Goal: Information Seeking & Learning: Learn about a topic

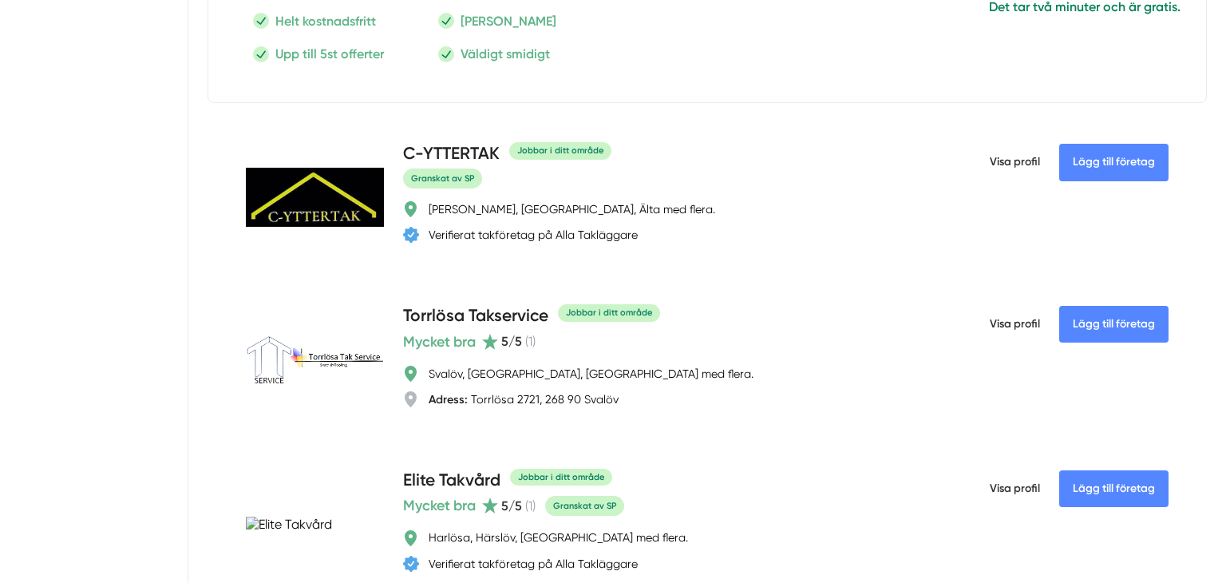
scroll to position [2081, 0]
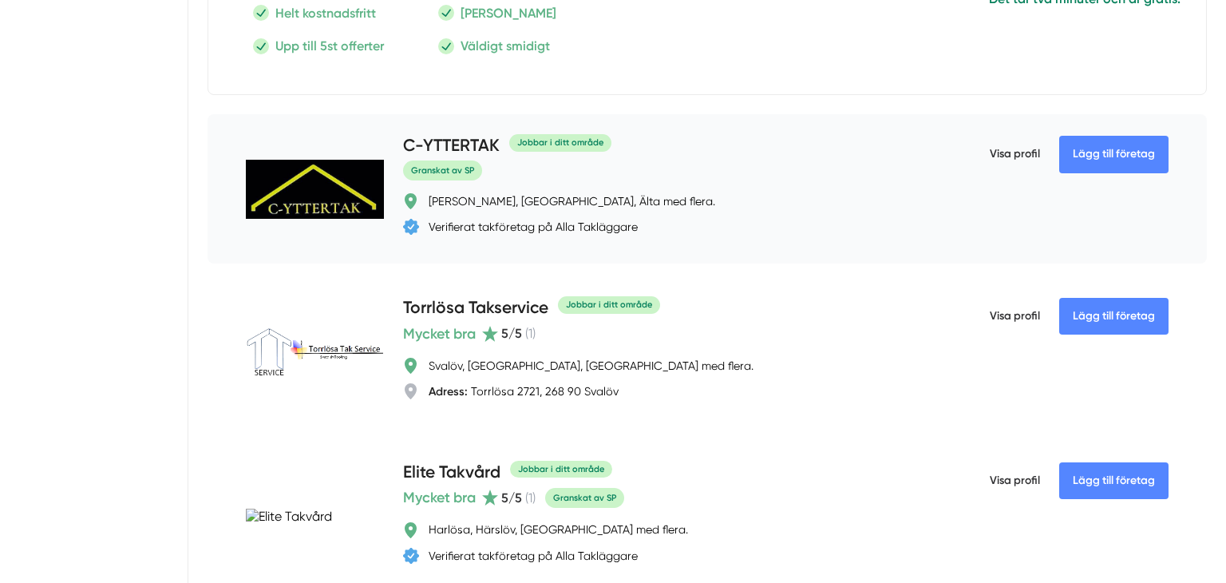
click at [462, 143] on h4 "C-YTTERTAK" at bounding box center [451, 146] width 97 height 26
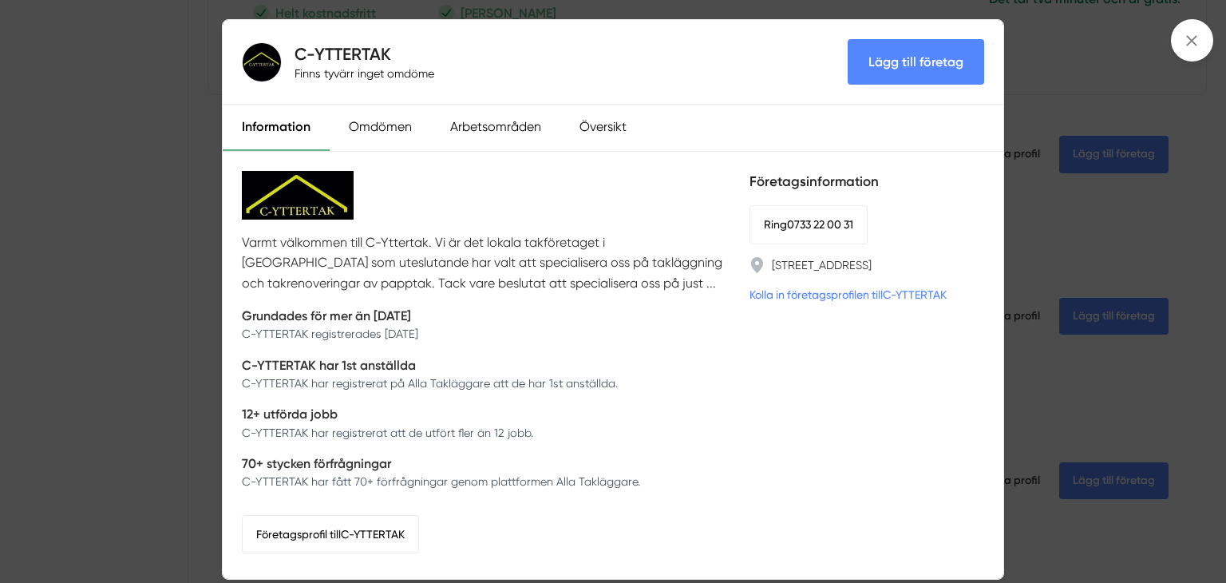
click at [295, 53] on h4 "C-YTTERTAK" at bounding box center [368, 53] width 146 height 23
drag, startPoint x: 297, startPoint y: 53, endPoint x: 415, endPoint y: 47, distance: 118.3
click at [415, 47] on h4 "C-YTTERTAK" at bounding box center [368, 53] width 146 height 23
copy h4 "C-YTTERTAK"
click at [1051, 307] on div "C-YTTERTAK Finns tyvärr inget omdöme Lägg till företag Information Omdömen Arbe…" at bounding box center [613, 291] width 1226 height 583
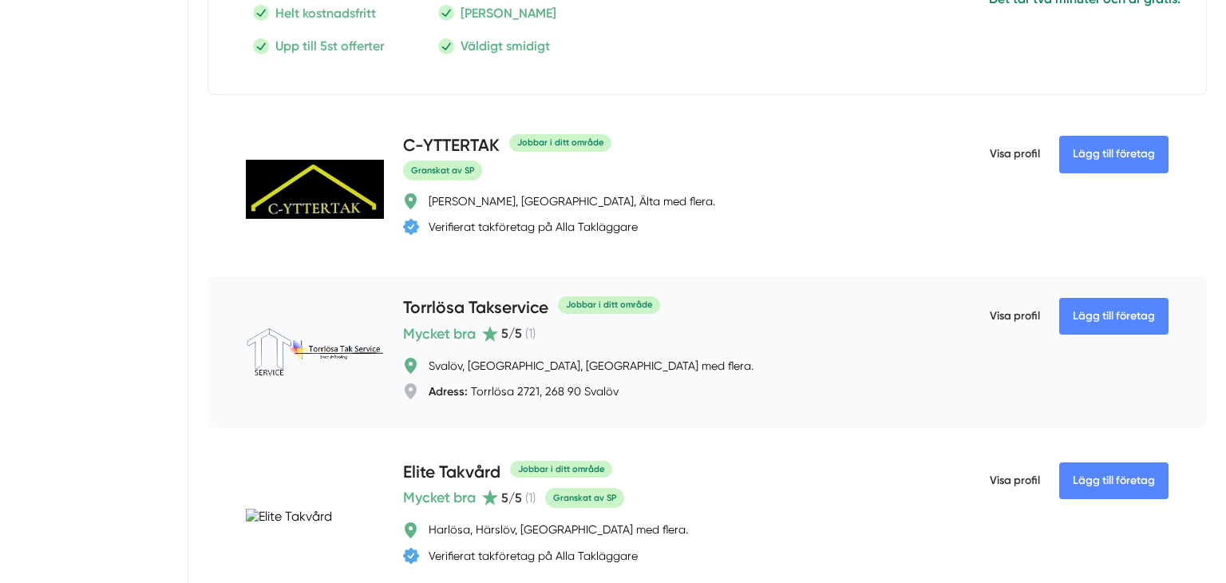
click at [489, 307] on h4 "Torrlösa Takservice" at bounding box center [475, 308] width 145 height 26
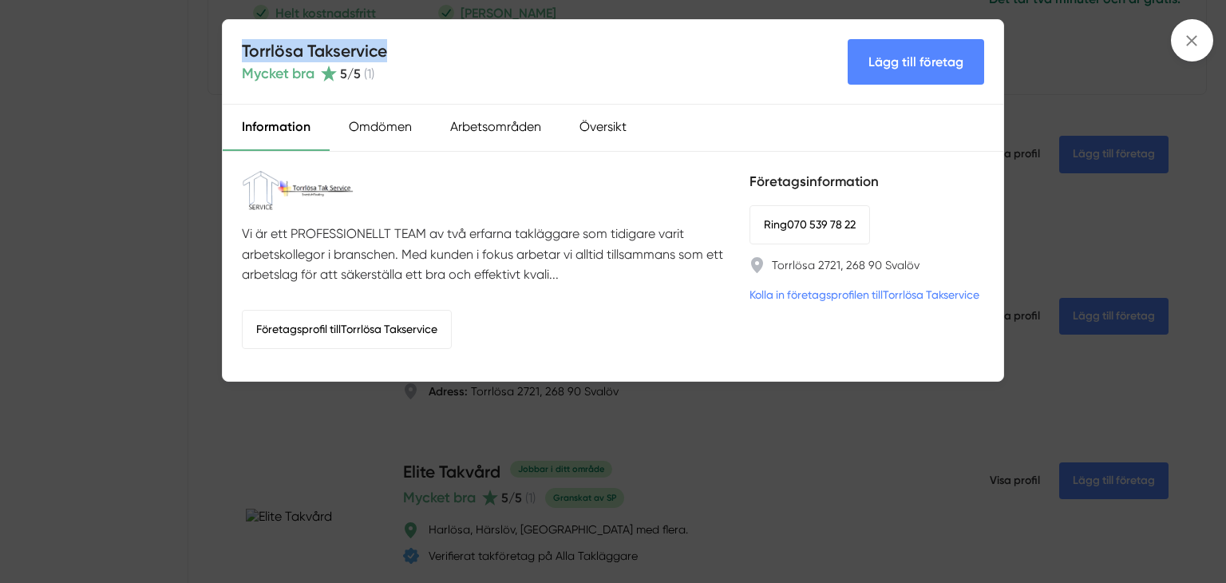
drag, startPoint x: 398, startPoint y: 52, endPoint x: 239, endPoint y: 50, distance: 159.7
click at [239, 50] on div "Torrlösa Takservice Mycket bra 5 /5 ( 1 ) Lägg till företag" at bounding box center [613, 62] width 781 height 85
copy h4 "Torrlösa Takservice"
click at [389, 134] on div "Omdömen" at bounding box center [380, 128] width 101 height 46
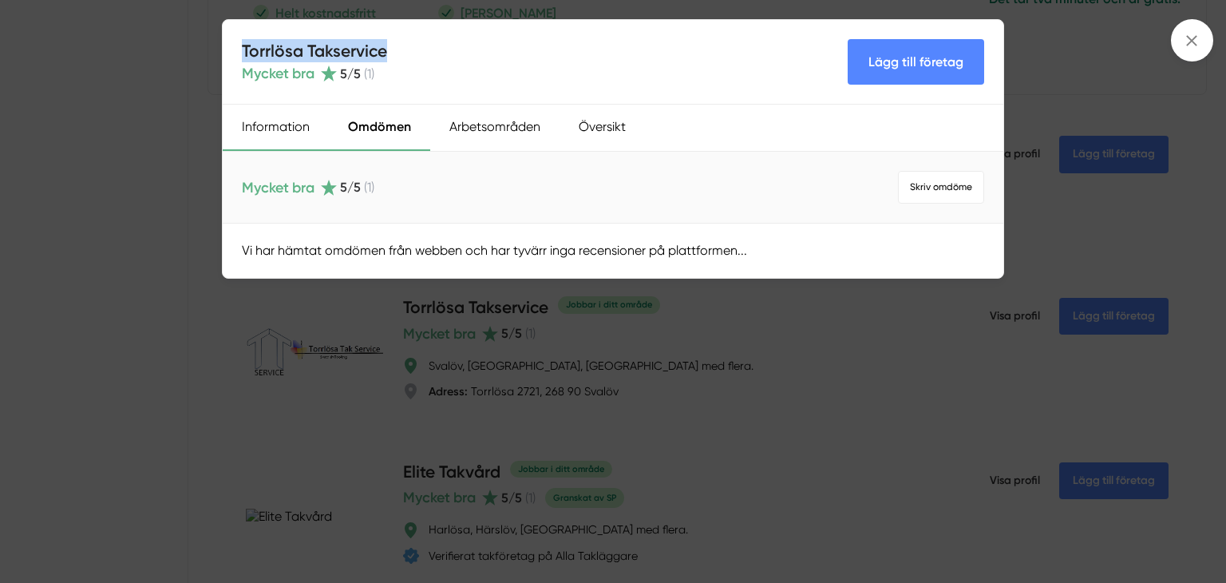
click at [291, 136] on div "Information" at bounding box center [276, 128] width 106 height 46
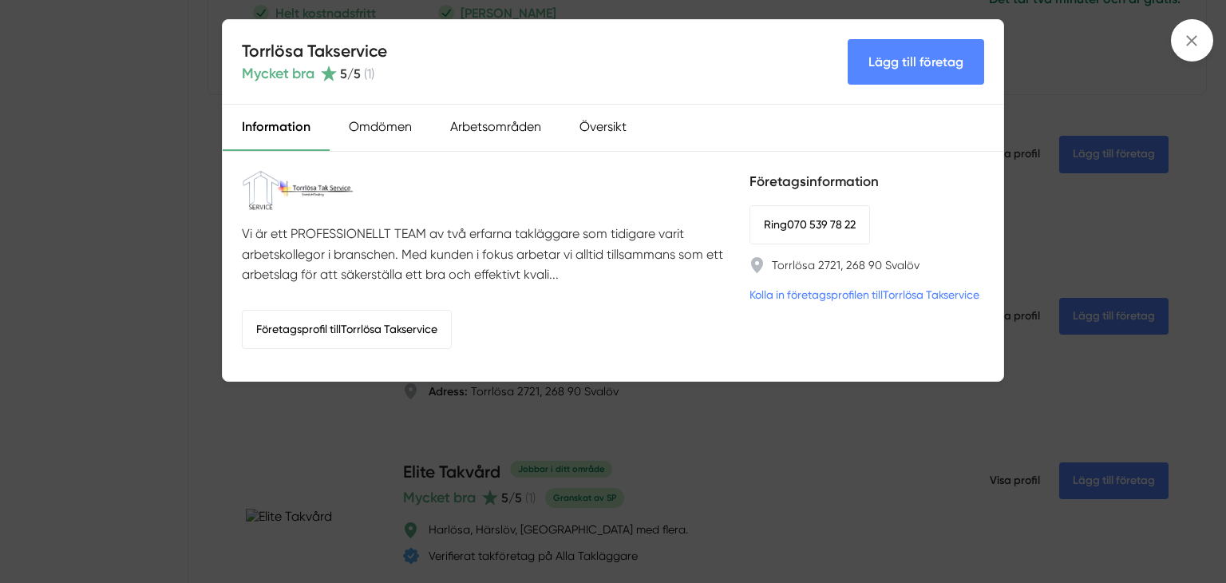
click at [653, 406] on div "Torrlösa Takservice Mycket bra 5 /5 ( 1 ) Lägg till företag Information Omdömen…" at bounding box center [613, 291] width 1226 height 583
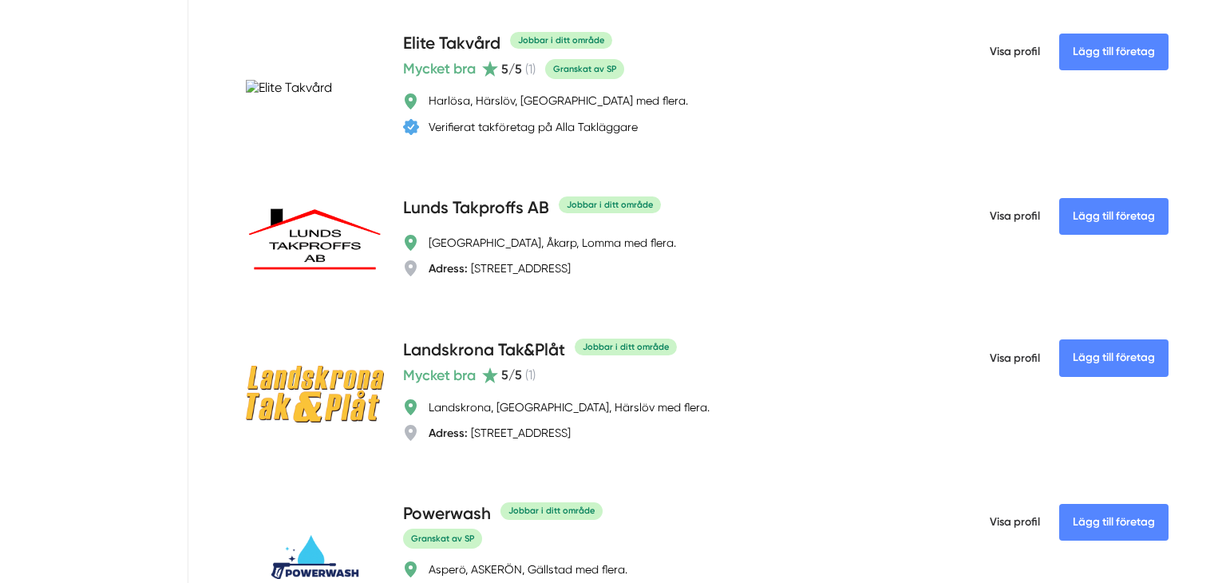
scroll to position [2528, 0]
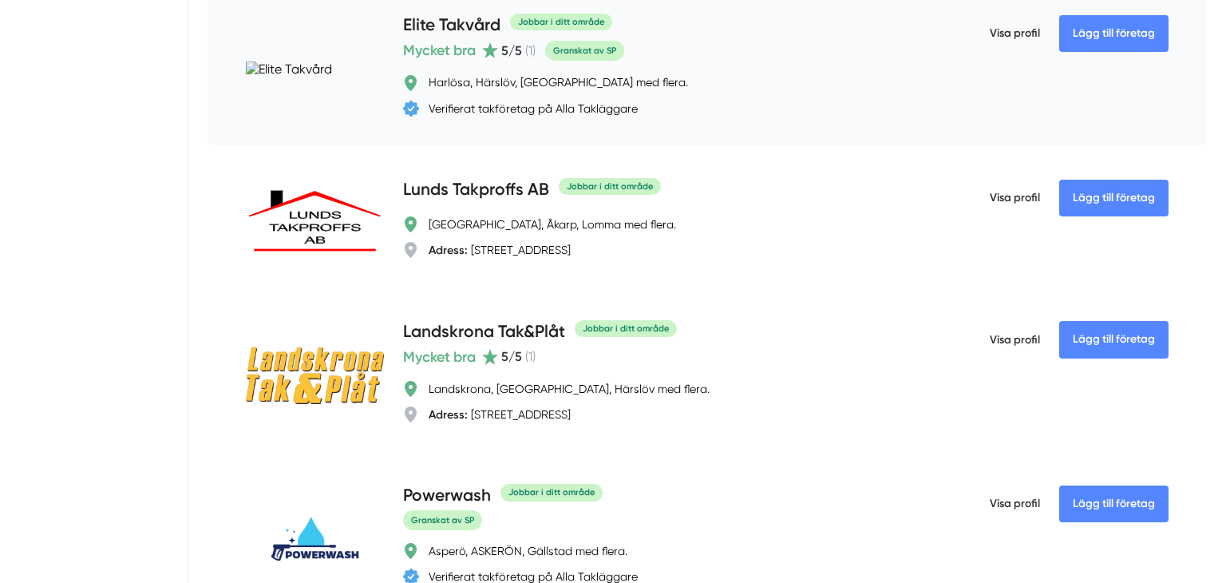
click at [442, 14] on h4 "Elite Takvård" at bounding box center [451, 26] width 97 height 26
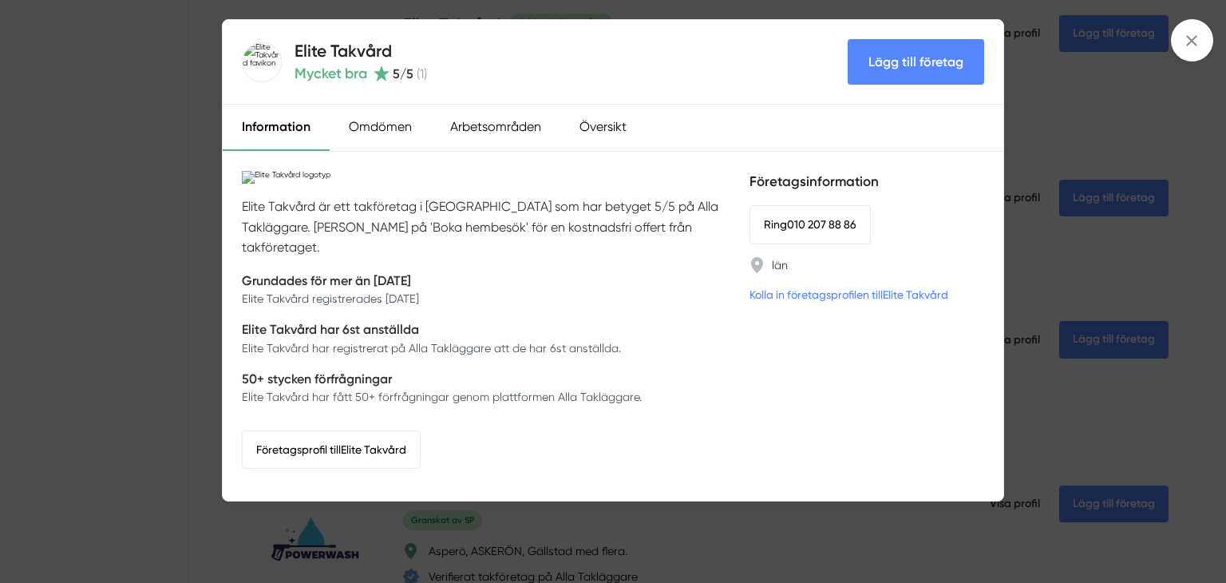
click at [77, 260] on div "Elite Takvård Mycket bra 5 /5 ( 1 ) Lägg till företag Information Omdömen Arbet…" at bounding box center [613, 291] width 1226 height 583
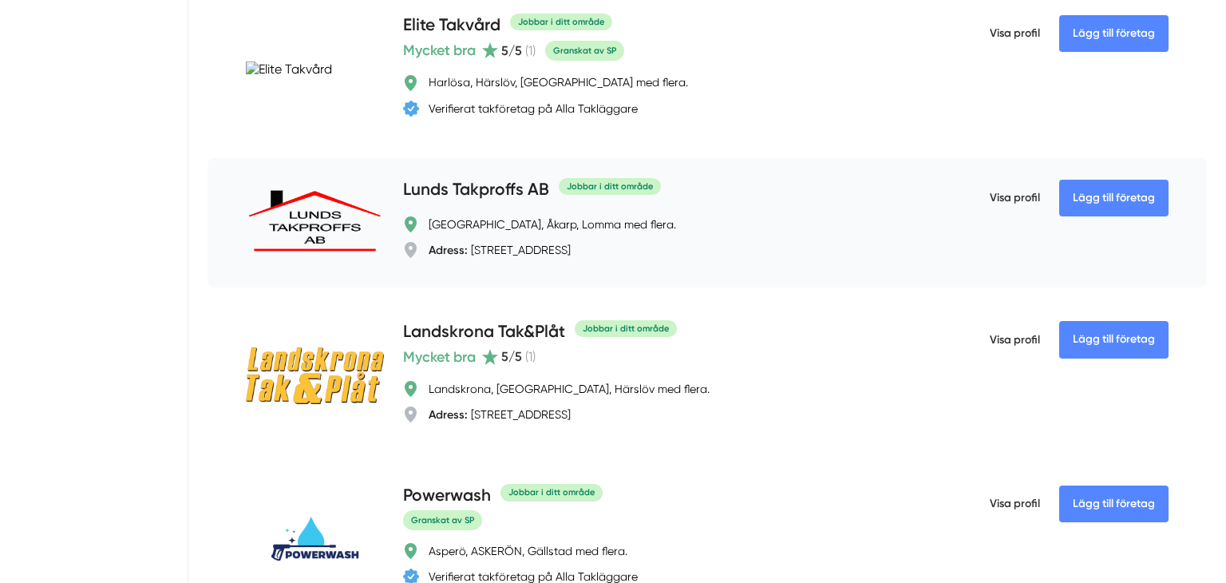
click at [501, 186] on h4 "Lunds Takproffs AB" at bounding box center [476, 190] width 146 height 26
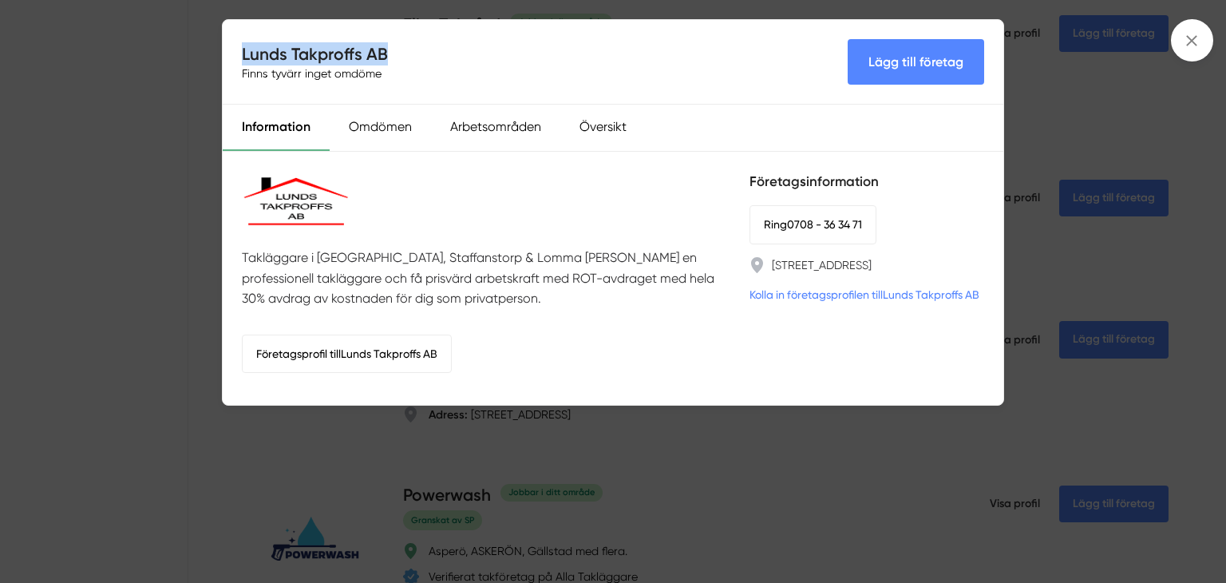
drag, startPoint x: 386, startPoint y: 60, endPoint x: 168, endPoint y: 23, distance: 221.0
click at [168, 23] on div "Lunds Takproffs AB Finns tyvärr inget omdöme Lägg till företag Information Omdö…" at bounding box center [613, 291] width 1226 height 583
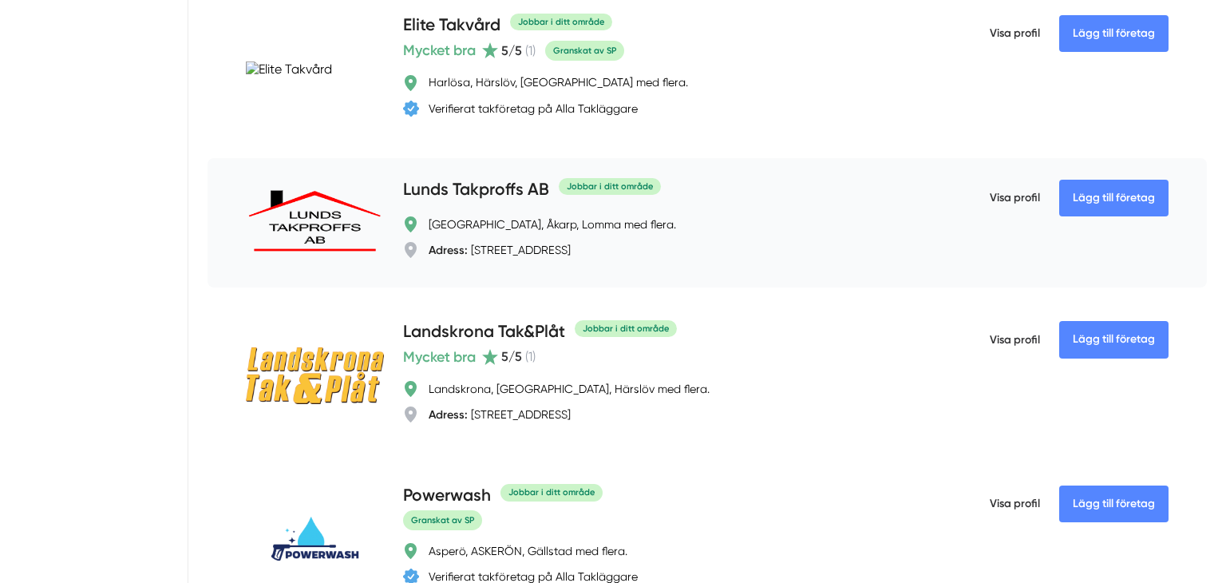
click at [462, 190] on h4 "Lunds Takproffs AB" at bounding box center [476, 190] width 146 height 26
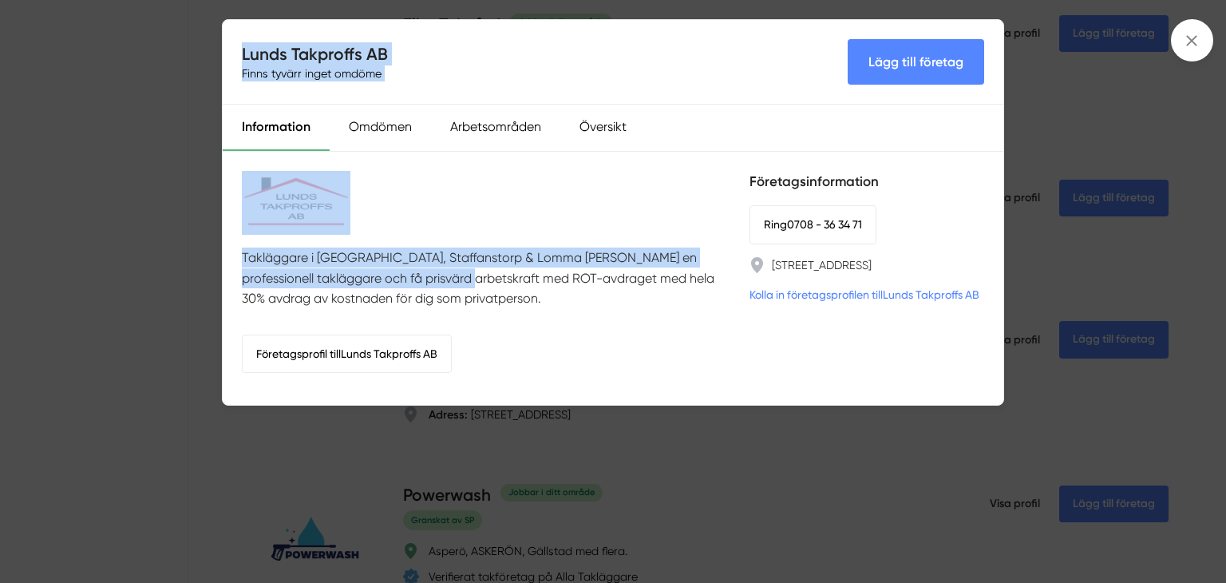
drag, startPoint x: 418, startPoint y: 283, endPoint x: 193, endPoint y: 215, distance: 234.6
click at [193, 215] on div "Lunds Takproffs AB Finns tyvärr inget omdöme Lägg till företag Information Omdö…" at bounding box center [613, 291] width 1226 height 583
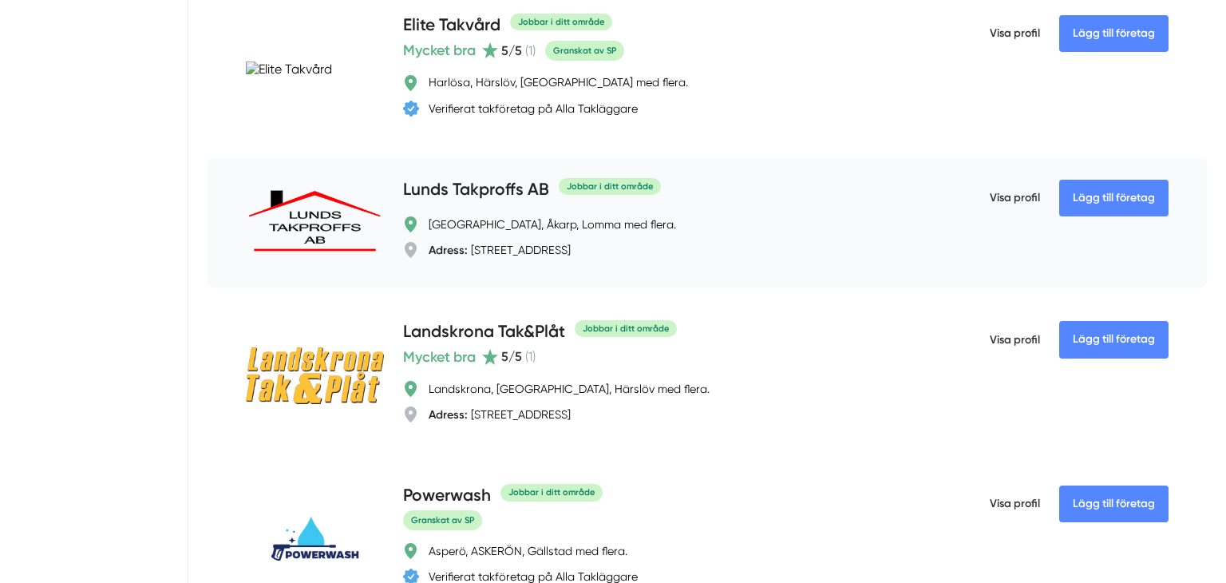
click at [445, 180] on h4 "Lunds Takproffs AB" at bounding box center [476, 190] width 146 height 26
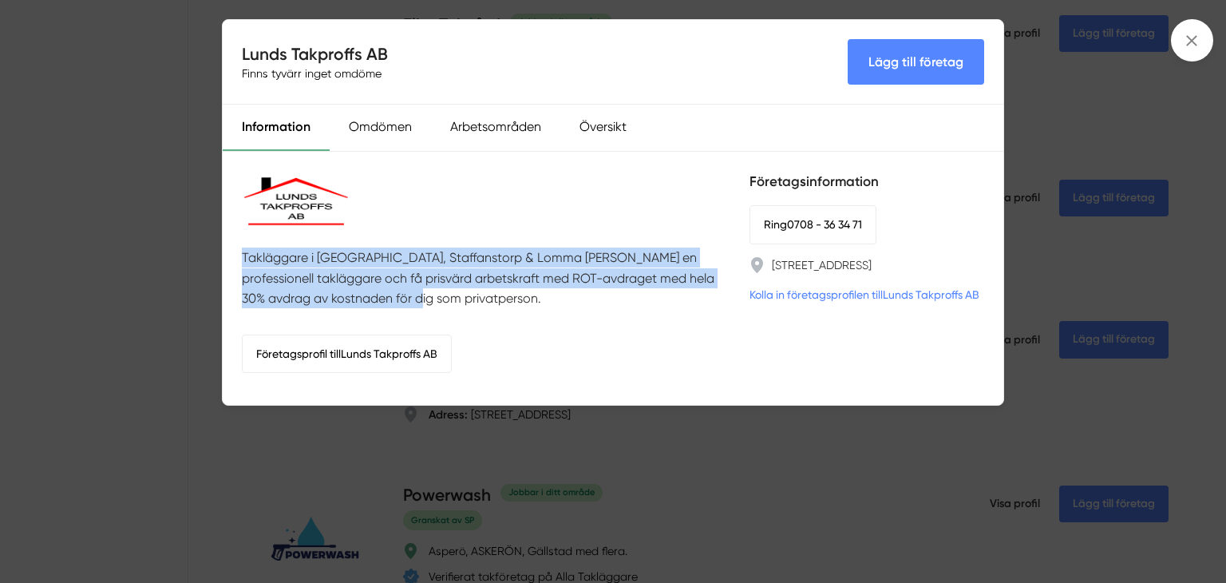
drag, startPoint x: 447, startPoint y: 291, endPoint x: 236, endPoint y: 246, distance: 215.4
click at [236, 246] on div "Takläggare i [GEOGRAPHIC_DATA], Staffanstorp & Lomma [PERSON_NAME] en professio…" at bounding box center [613, 278] width 781 height 252
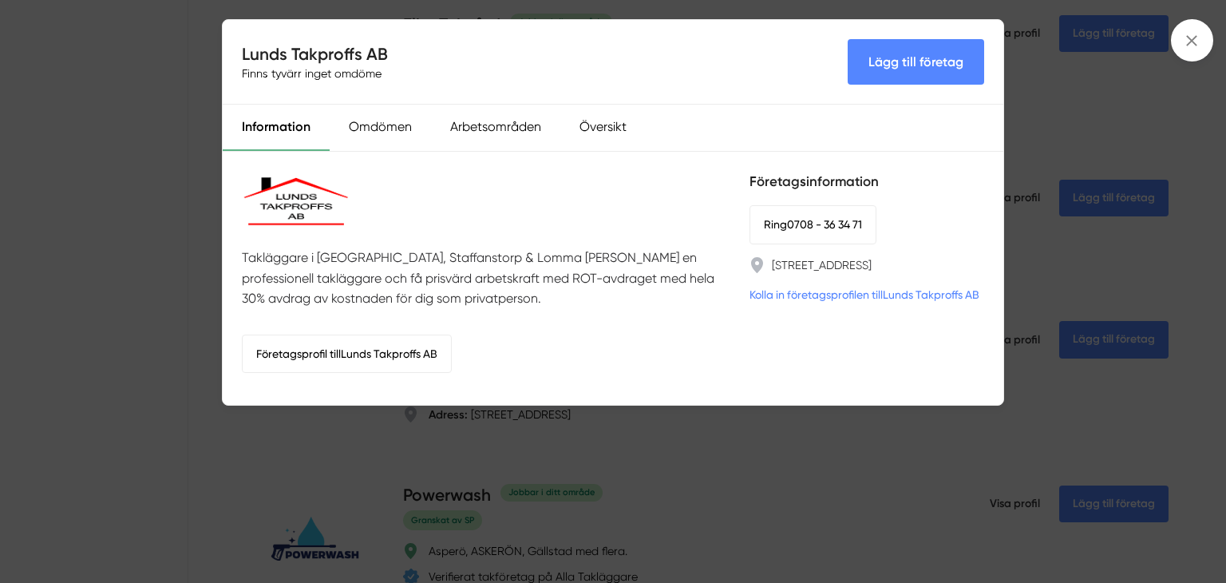
click at [596, 439] on div "Lunds Takproffs AB Finns tyvärr inget omdöme Lägg till företag Information Omdö…" at bounding box center [613, 291] width 1226 height 583
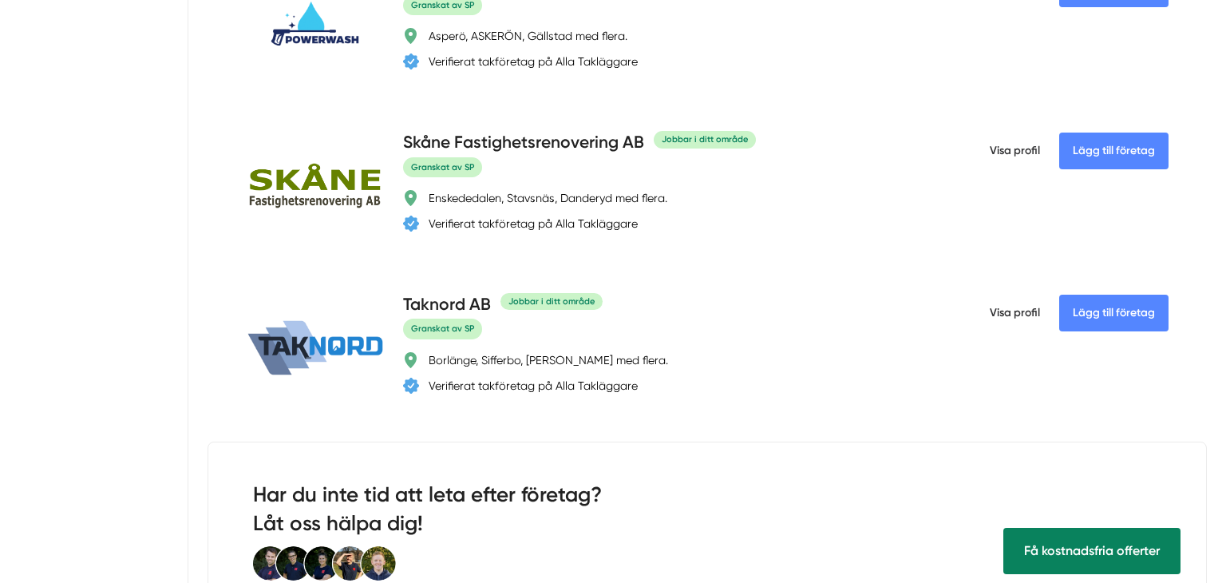
scroll to position [3071, 0]
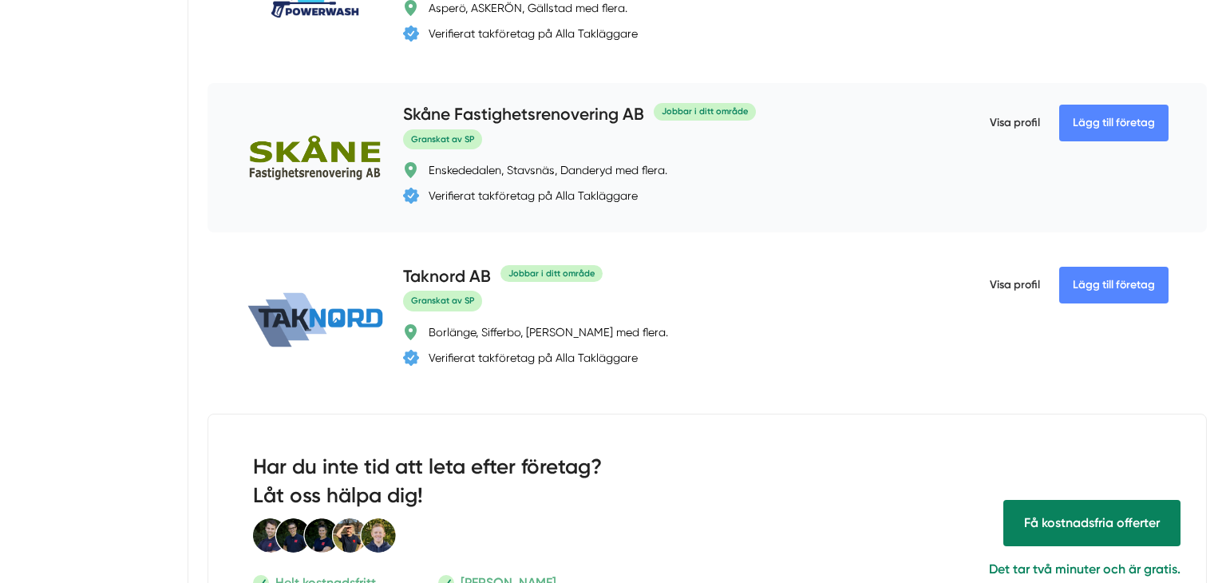
click at [531, 109] on h4 "Skåne Fastighetsrenovering AB" at bounding box center [523, 115] width 241 height 26
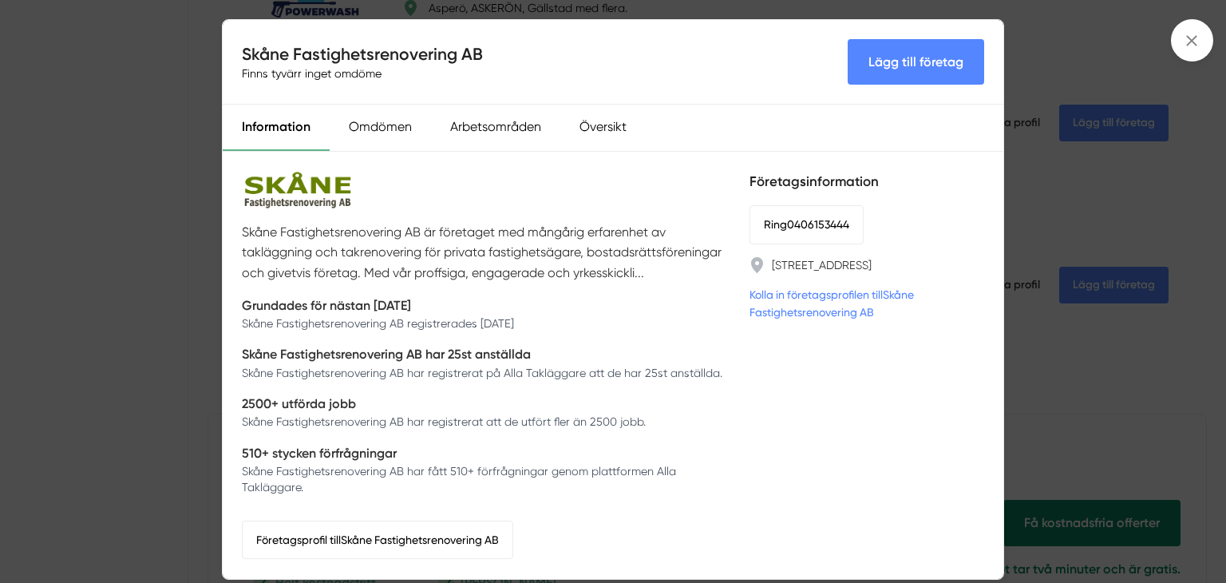
click at [1225, 267] on div "Skåne Fastighetsrenovering AB Finns tyvärr inget omdöme Lägg till företag Infor…" at bounding box center [613, 291] width 1226 height 583
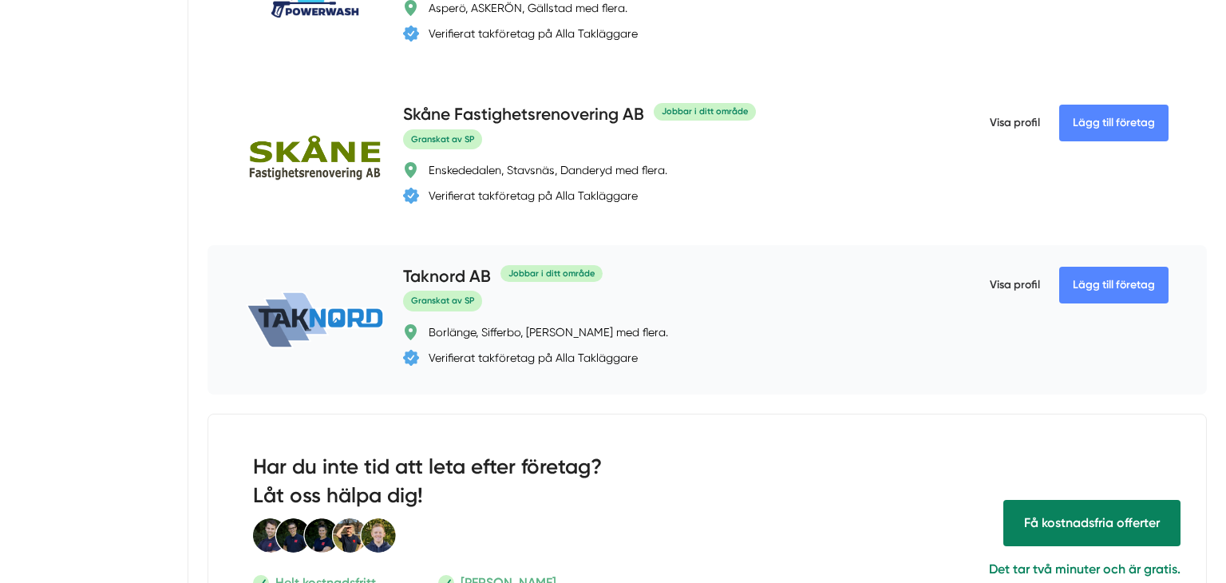
click at [467, 279] on h4 "Taknord AB" at bounding box center [447, 277] width 88 height 26
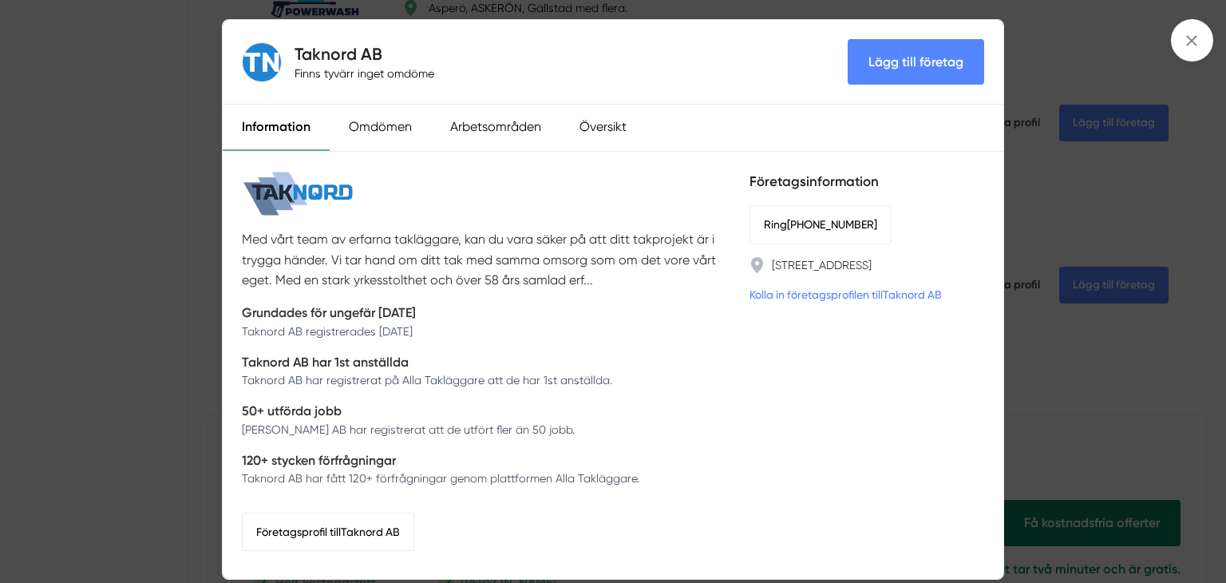
click at [1068, 236] on div "Taknord AB Finns tyvärr inget omdöme Lägg till företag Information Omdömen Arbe…" at bounding box center [613, 291] width 1226 height 583
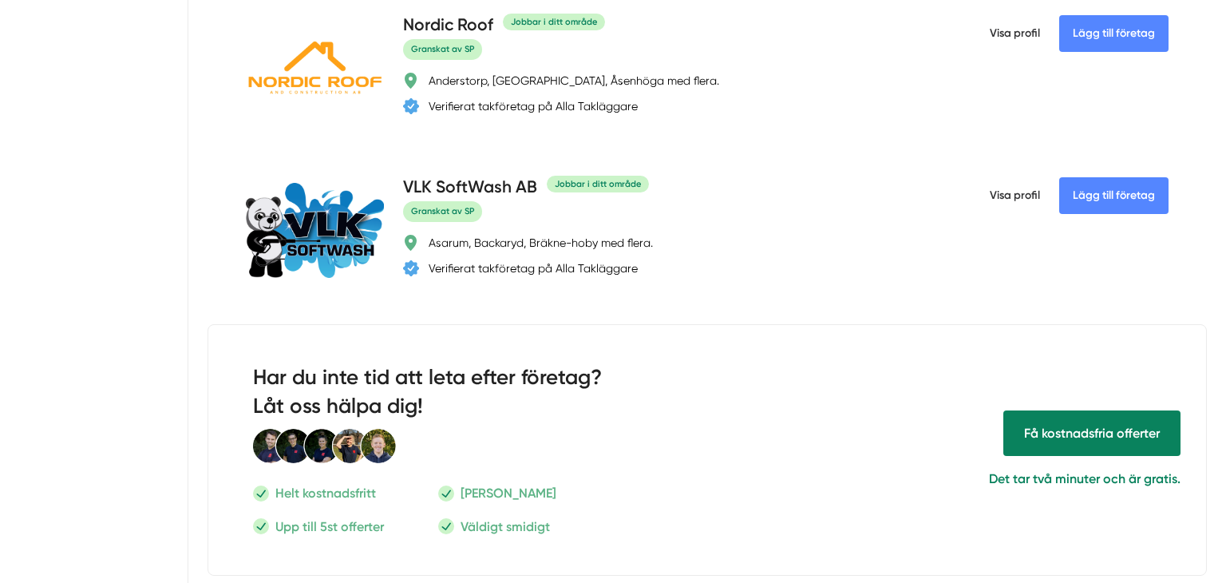
scroll to position [4285, 0]
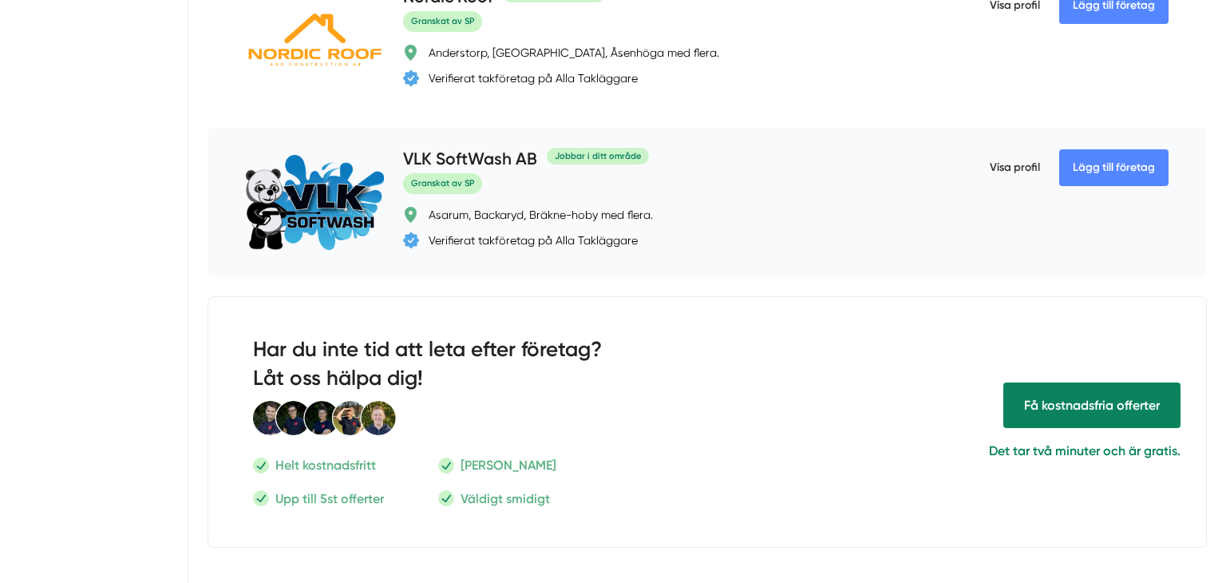
click at [475, 157] on h4 "VLK SoftWash AB" at bounding box center [470, 160] width 134 height 26
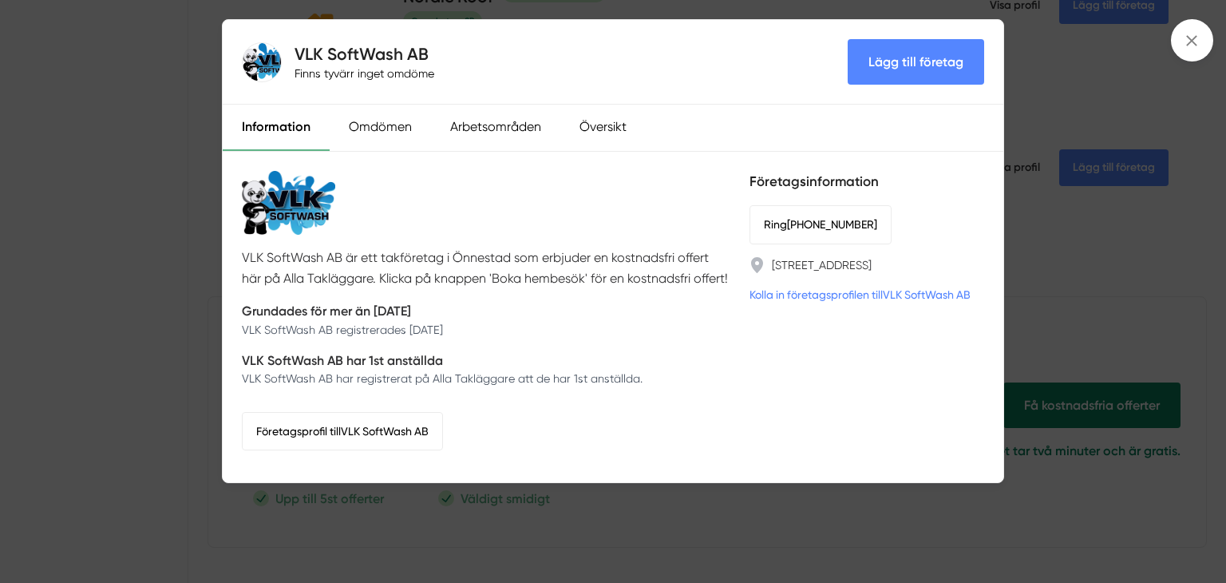
click at [10, 379] on div "VLK SoftWash AB Finns tyvärr inget omdöme Lägg till företag Information Omdömen…" at bounding box center [613, 291] width 1226 height 583
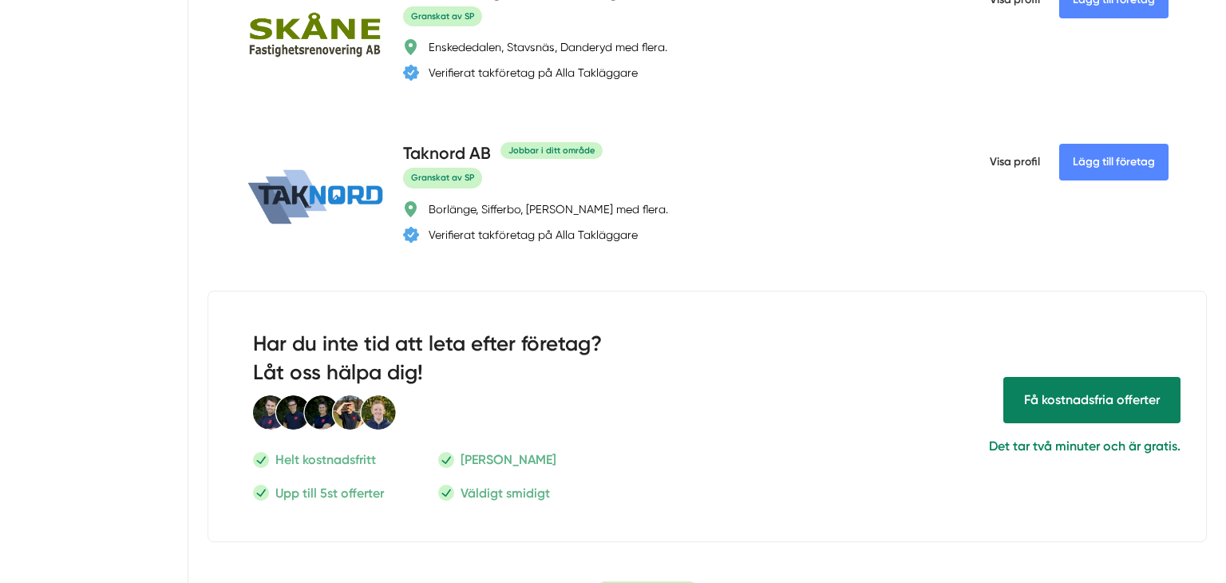
scroll to position [3167, 0]
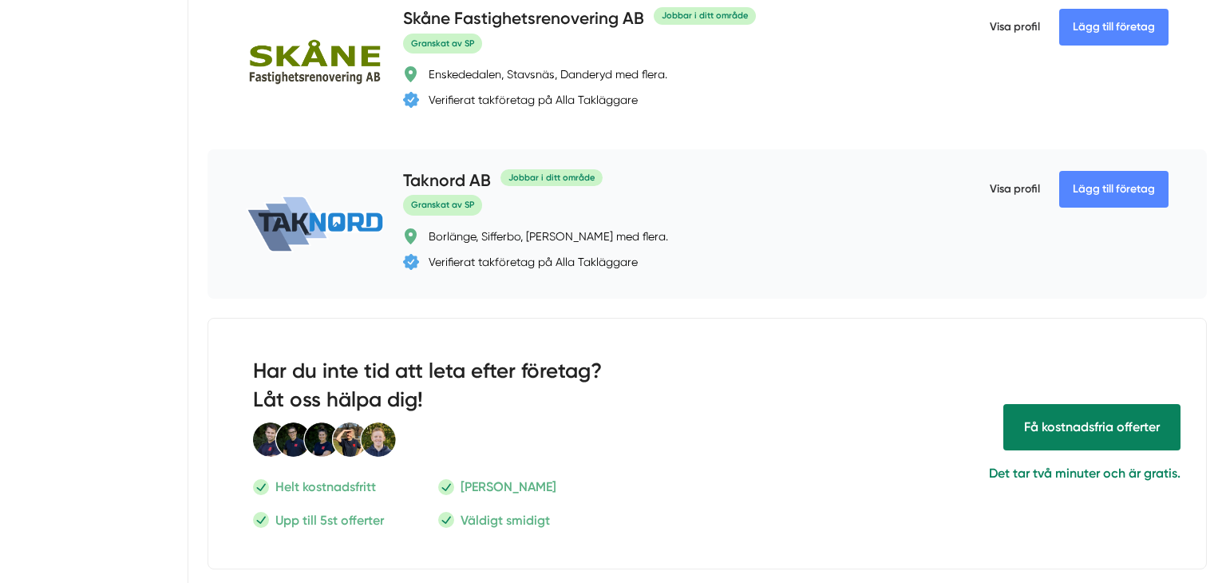
click at [441, 173] on h4 "Taknord AB" at bounding box center [447, 181] width 88 height 26
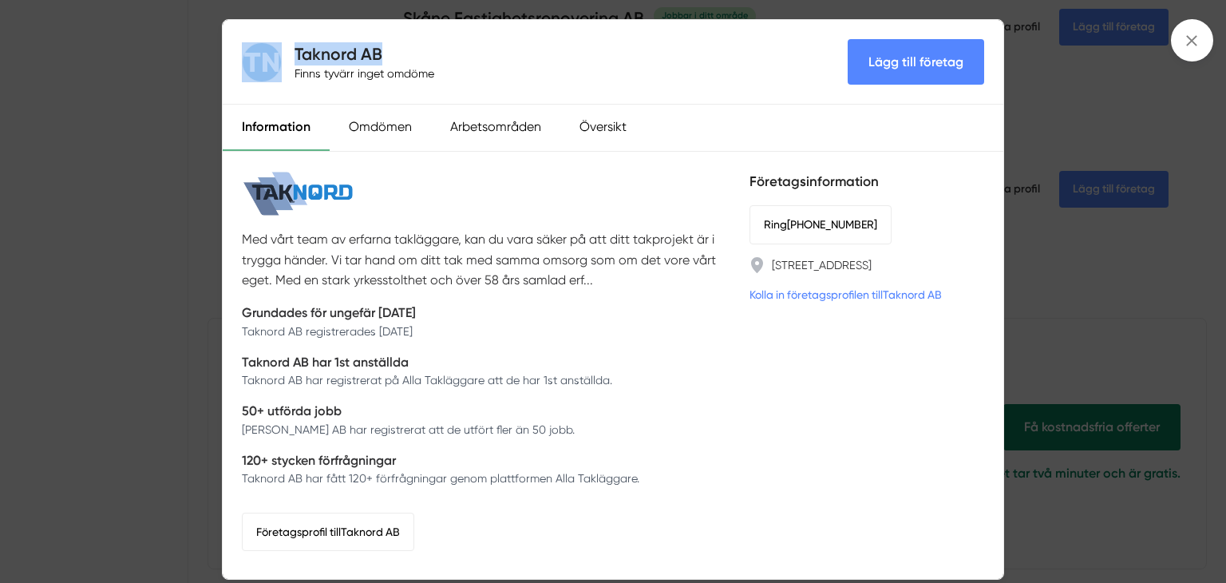
drag, startPoint x: 394, startPoint y: 61, endPoint x: 286, endPoint y: 53, distance: 108.0
click at [286, 53] on div "Taknord AB Finns tyvärr inget omdöme" at bounding box center [341, 62] width 199 height 40
copy div "Taknord AB"
click at [1106, 245] on div "Taknord AB Finns tyvärr inget omdöme Lägg till företag Information Omdömen Arbe…" at bounding box center [613, 291] width 1226 height 583
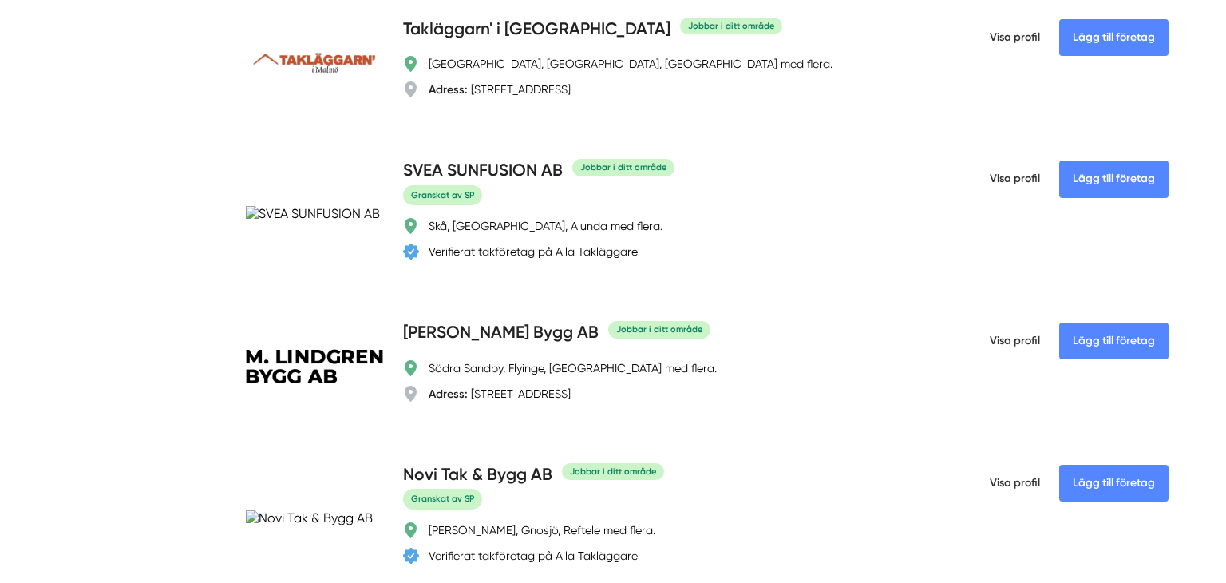
scroll to position [5211, 0]
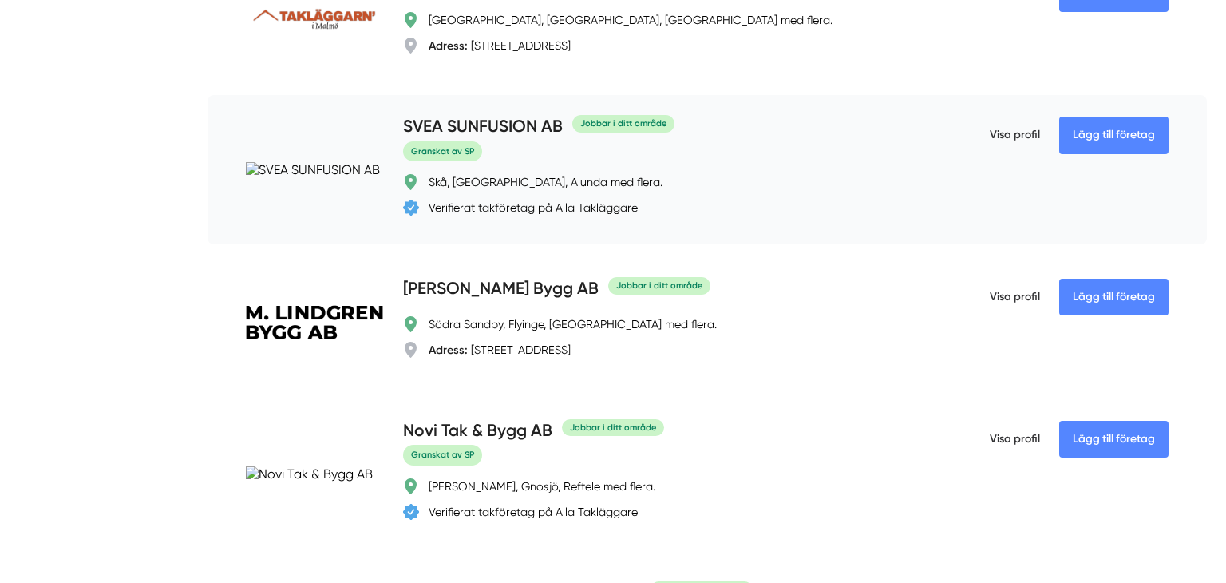
click at [445, 126] on h4 "SVEA SUNFUSION AB" at bounding box center [483, 127] width 160 height 26
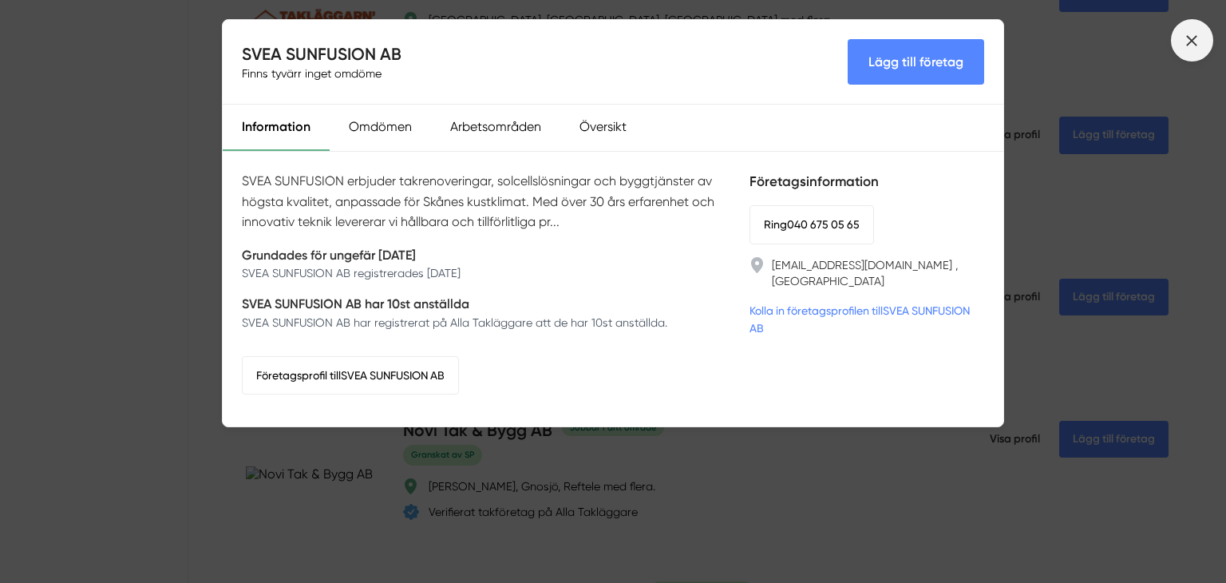
click at [1193, 30] on span at bounding box center [1192, 40] width 42 height 42
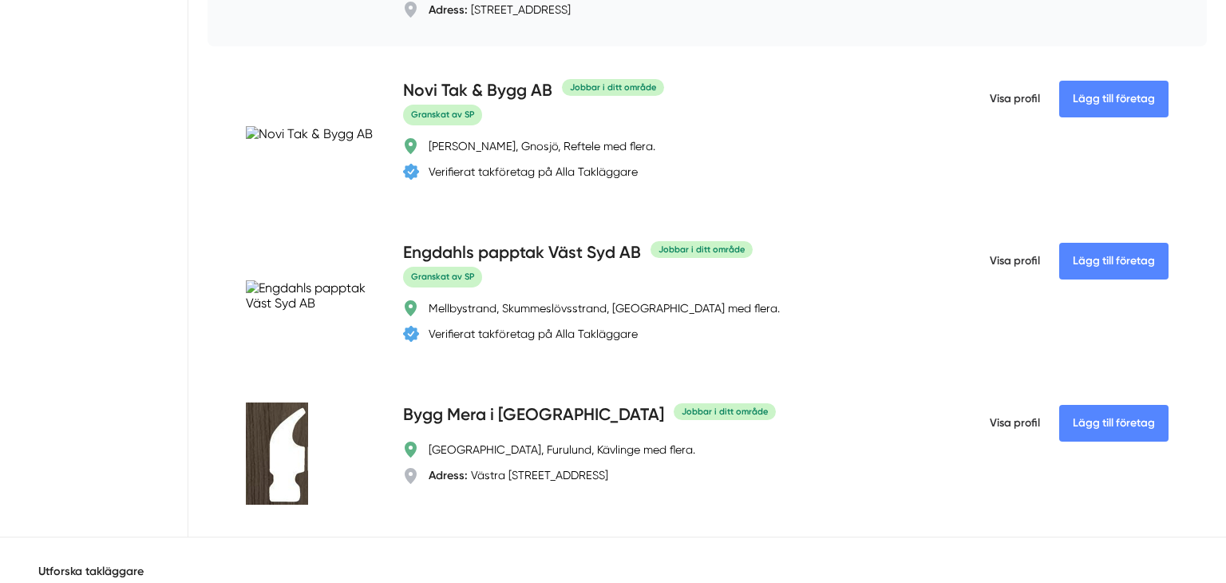
scroll to position [5562, 0]
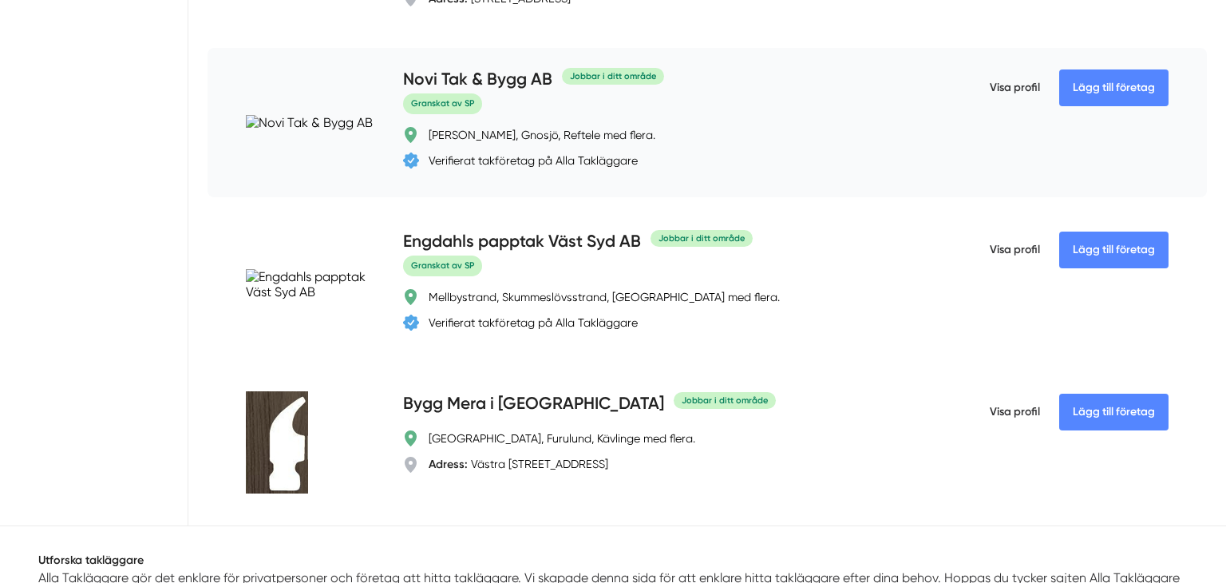
click at [476, 77] on h4 "Novi Tak & Bygg AB" at bounding box center [477, 80] width 149 height 26
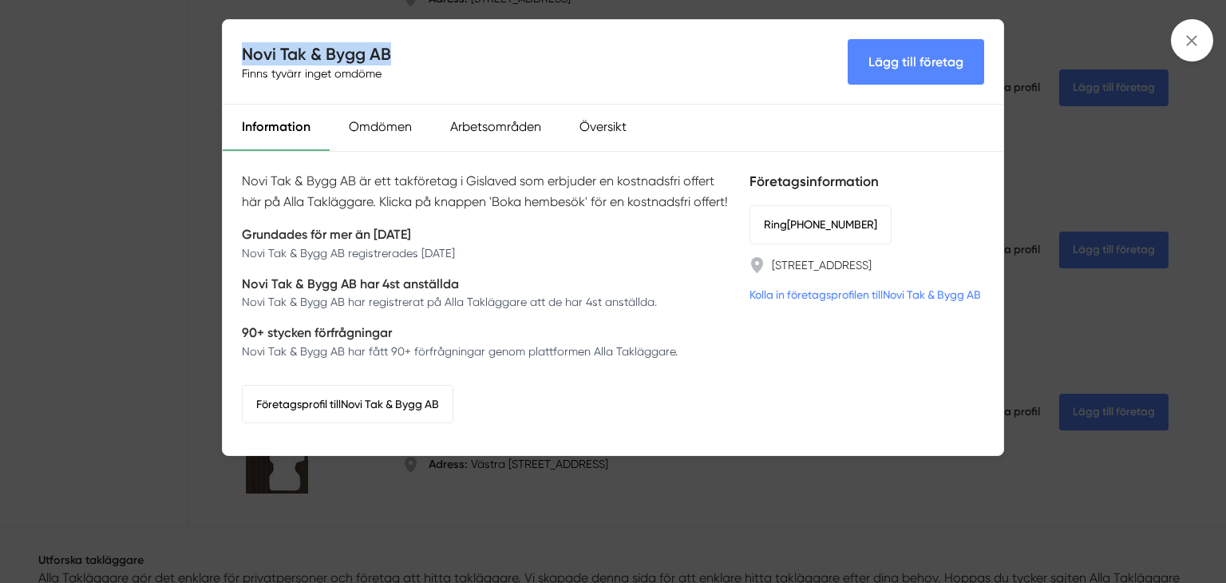
drag, startPoint x: 402, startPoint y: 54, endPoint x: 234, endPoint y: 50, distance: 167.7
click at [234, 50] on div "Novi Tak & Bygg AB Finns tyvärr inget omdöme Lägg till företag" at bounding box center [613, 62] width 781 height 85
copy h4 "Novi Tak & Bygg AB"
click at [540, 497] on div "Novi Tak & Bygg AB Finns tyvärr inget omdöme Lägg till företag Information Omdö…" at bounding box center [613, 291] width 1226 height 583
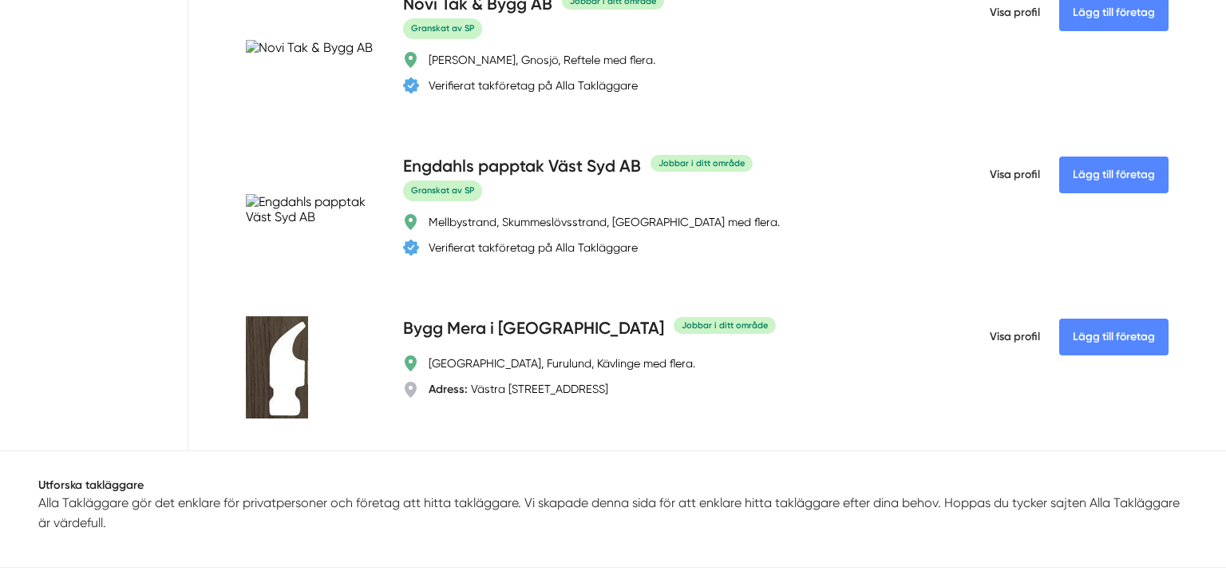
scroll to position [5658, 0]
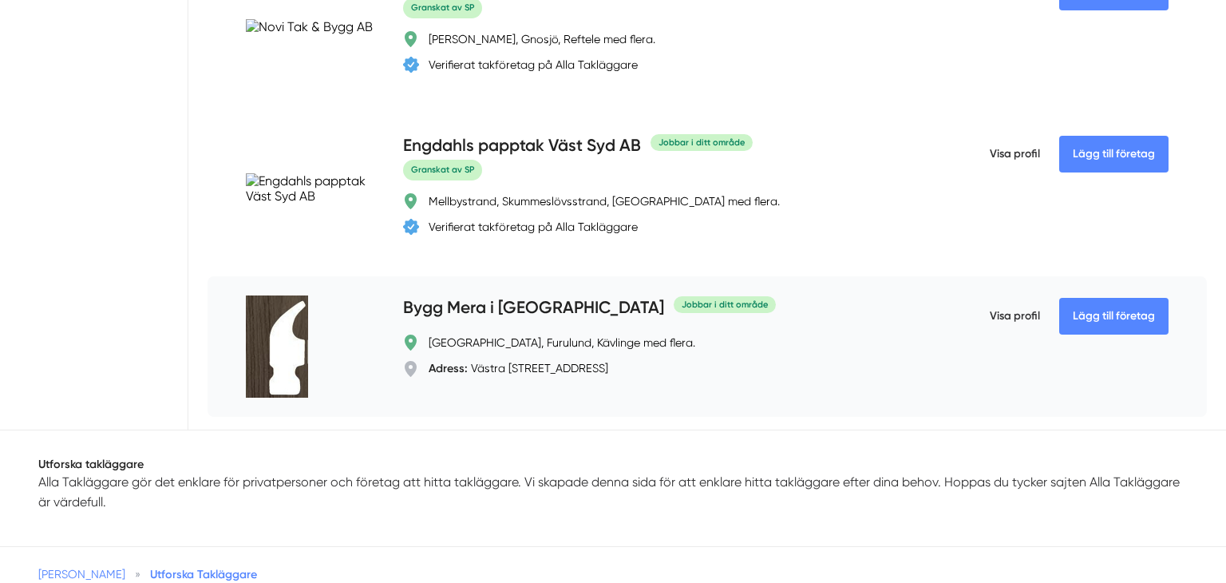
click at [487, 295] on h4 "Bygg Mera i [GEOGRAPHIC_DATA]" at bounding box center [533, 308] width 261 height 26
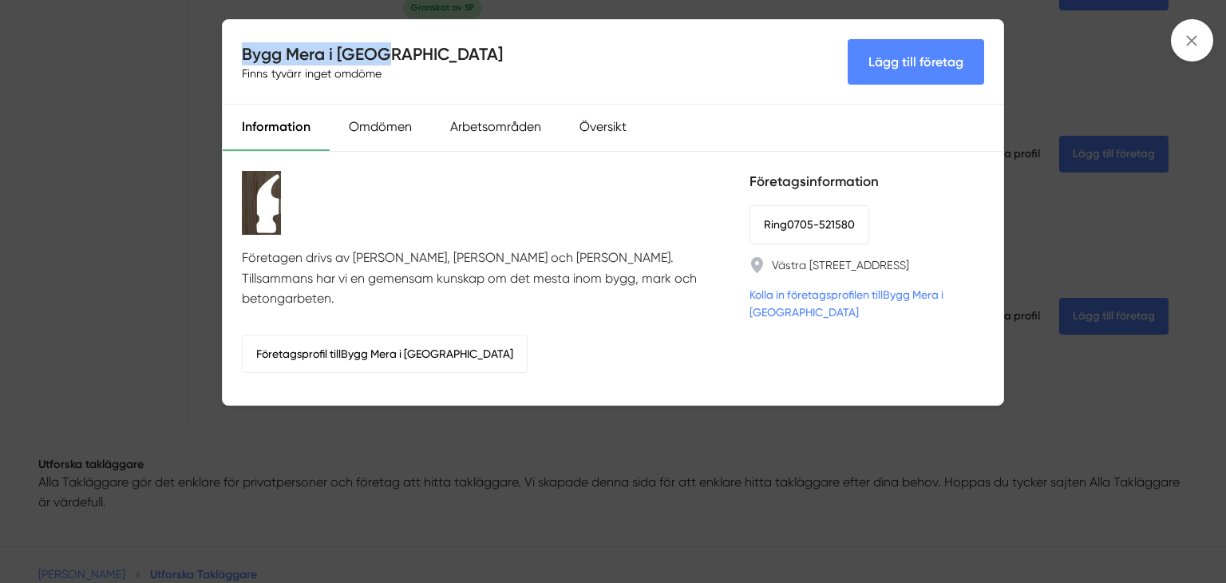
drag, startPoint x: 396, startPoint y: 49, endPoint x: 216, endPoint y: 48, distance: 179.6
click at [216, 48] on div "Bygg Mera i Skåne Finns tyvärr inget omdöme Lägg till företag Information Omdöm…" at bounding box center [613, 291] width 1226 height 583
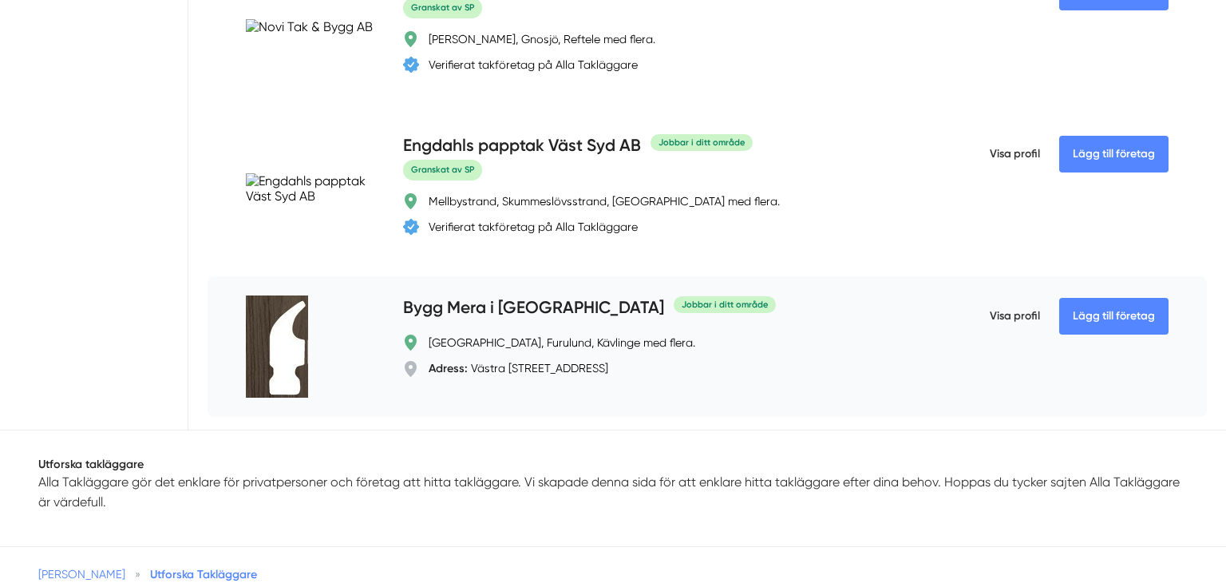
click at [410, 311] on h4 "Bygg Mera i [GEOGRAPHIC_DATA]" at bounding box center [533, 308] width 261 height 26
click at [490, 302] on h4 "Bygg Mera i [GEOGRAPHIC_DATA]" at bounding box center [533, 308] width 261 height 26
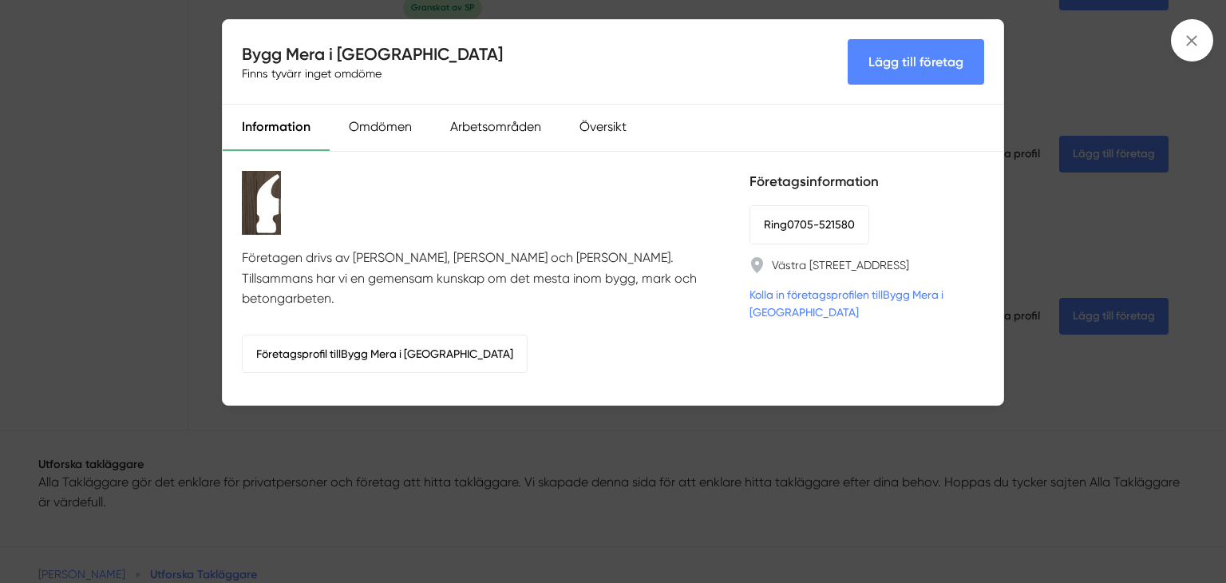
click at [717, 433] on div "Bygg Mera i Skåne Finns tyvärr inget omdöme Lägg till företag Information Omdöm…" at bounding box center [613, 291] width 1226 height 583
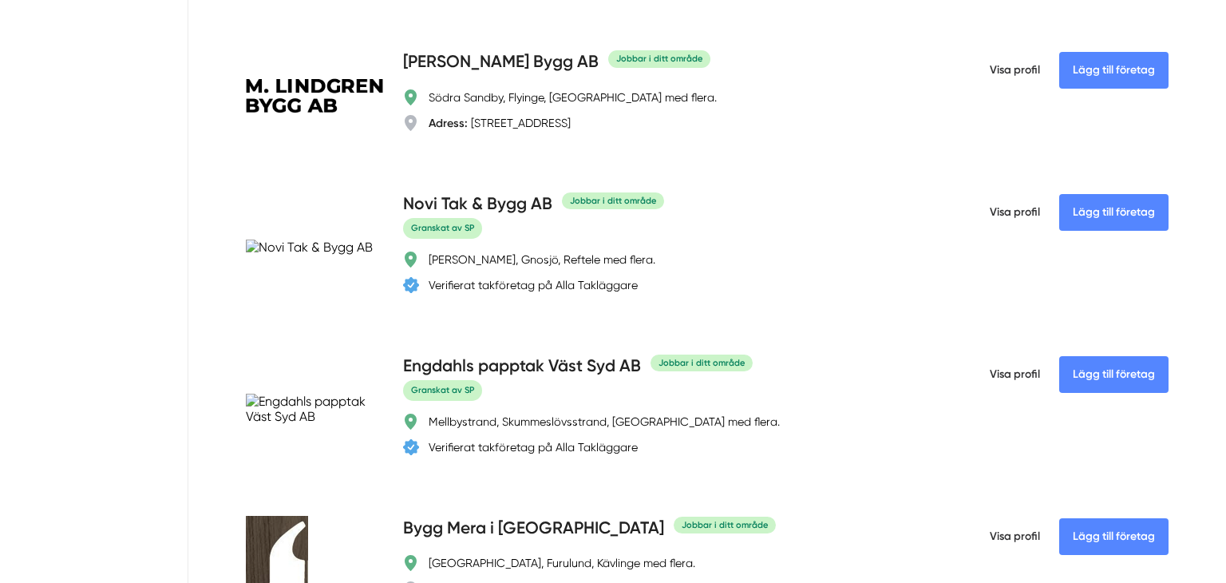
scroll to position [5402, 0]
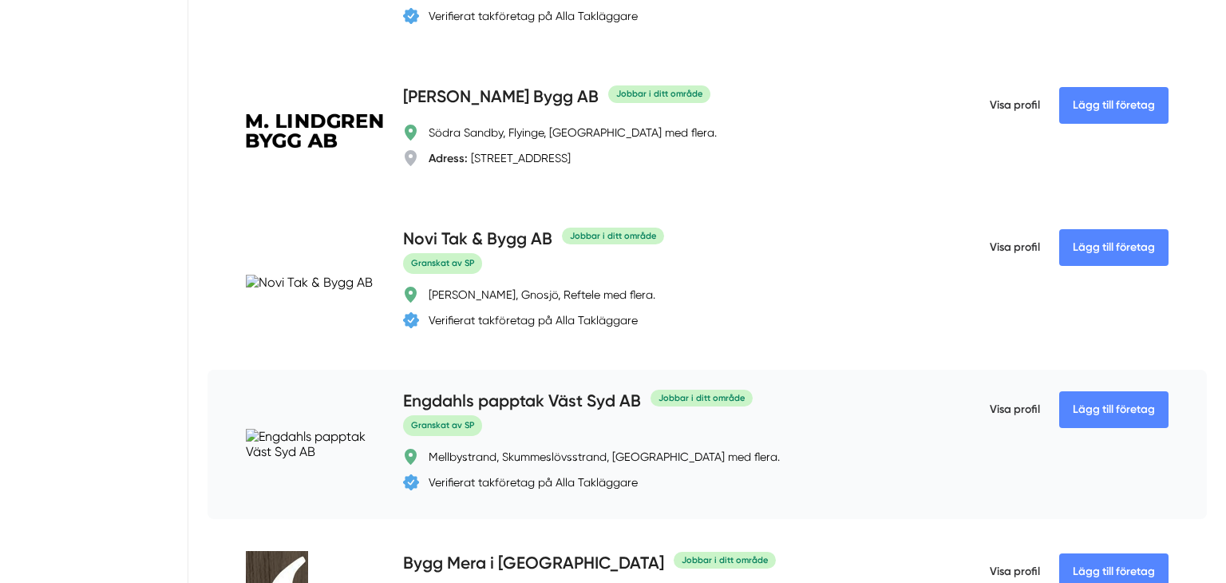
click at [519, 398] on h4 "Engdahls papptak Väst Syd AB" at bounding box center [522, 402] width 238 height 26
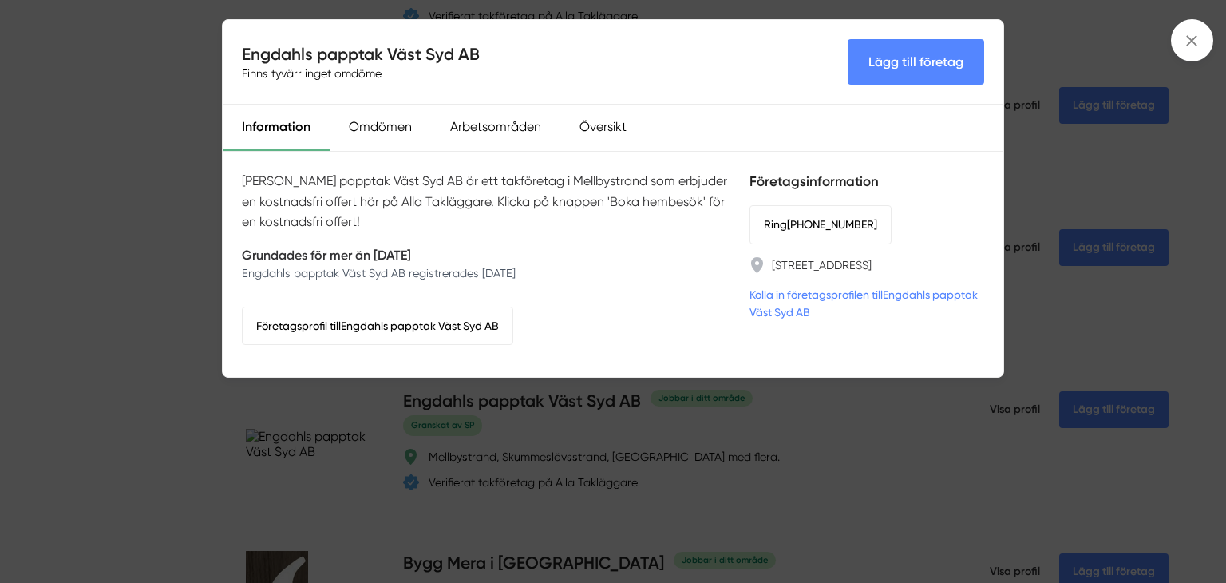
click at [386, 410] on div "[PERSON_NAME] papptak Väst Syd AB Finns tyvärr inget omdöme Lägg till företag I…" at bounding box center [613, 291] width 1226 height 583
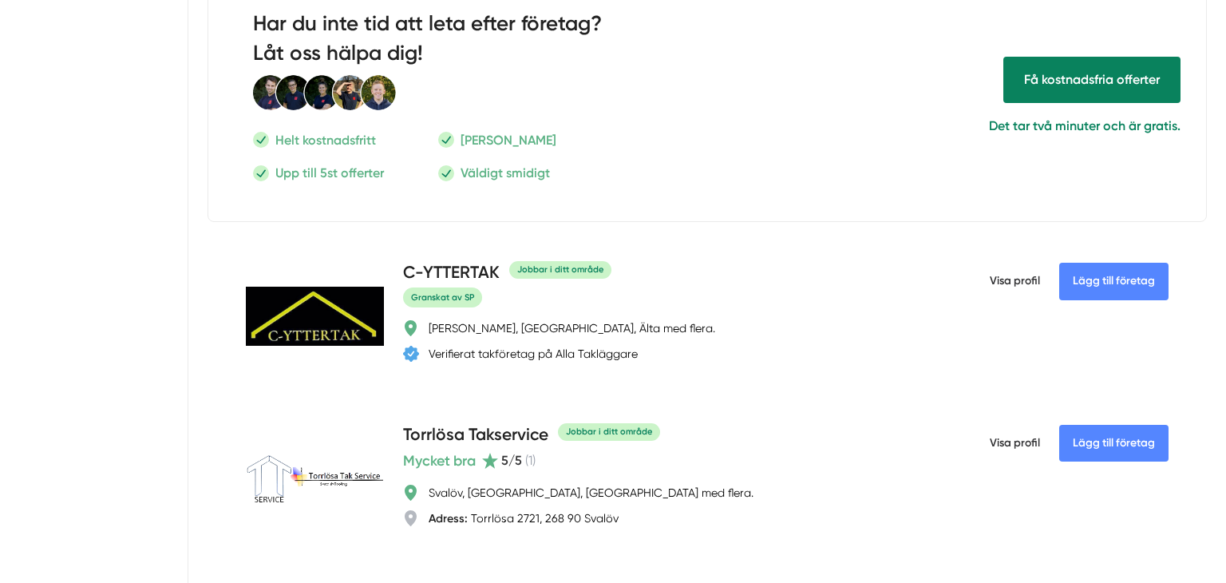
scroll to position [1901, 0]
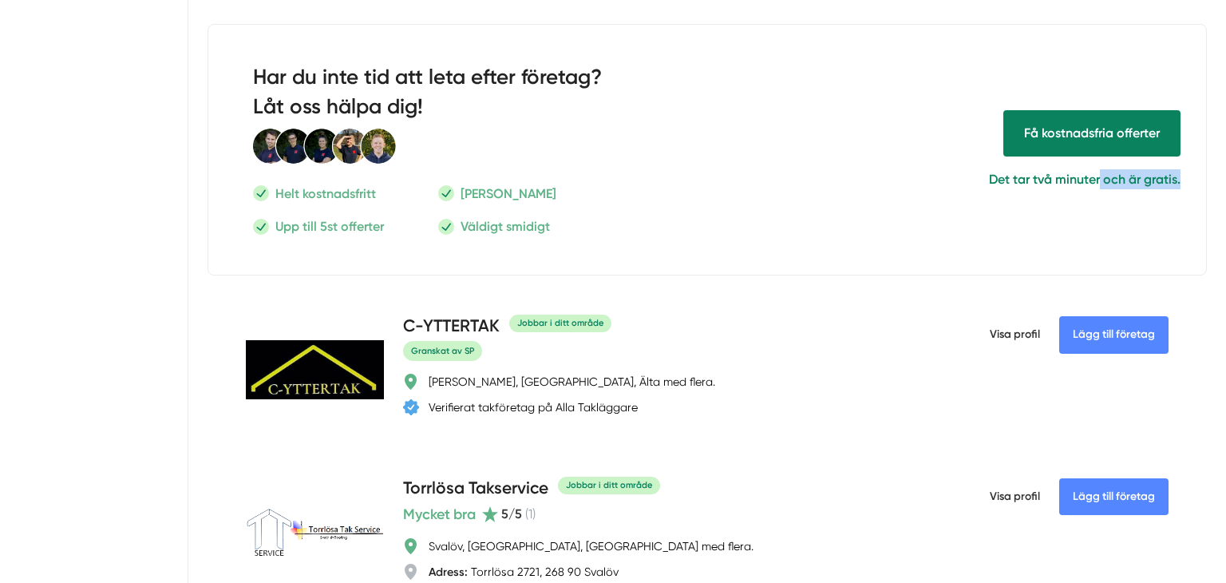
drag, startPoint x: 1223, startPoint y: 427, endPoint x: 1225, endPoint y: 227, distance: 200.4
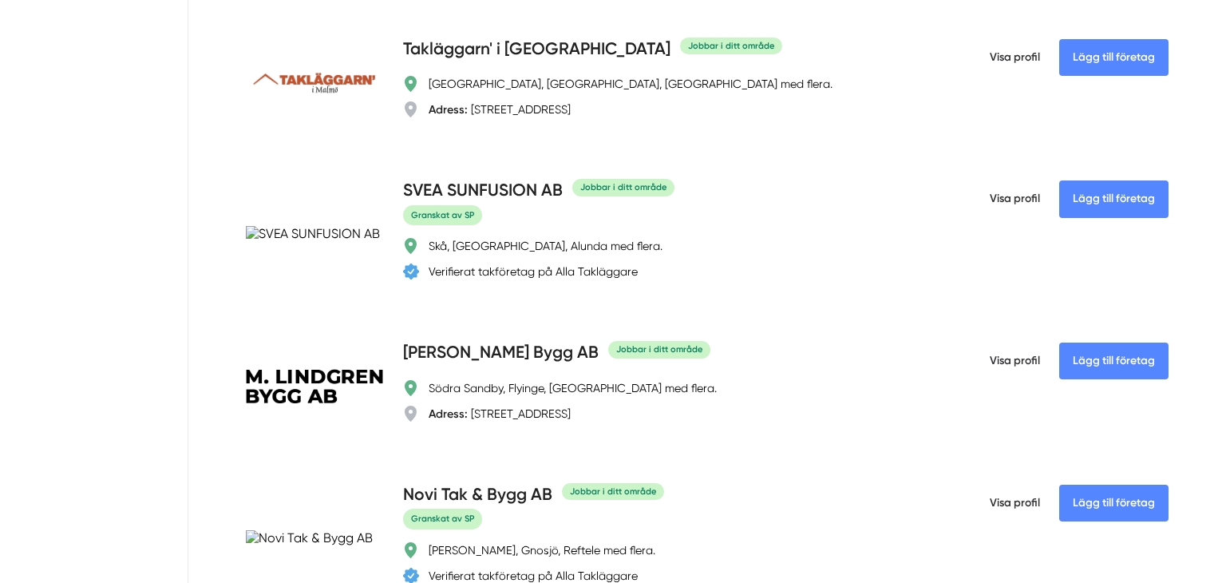
scroll to position [5139, 0]
